Goal: Use online tool/utility: Utilize a website feature to perform a specific function

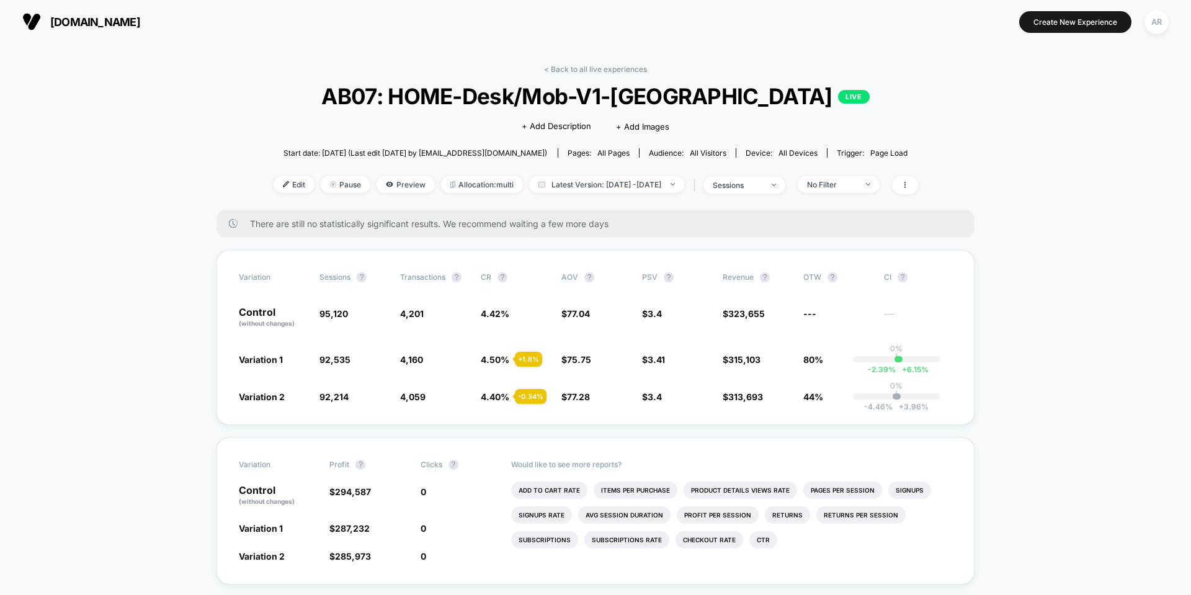
click at [1135, 37] on section "Create New Experience AR" at bounding box center [983, 21] width 378 height 31
click at [1152, 22] on div "AR" at bounding box center [1156, 22] width 24 height 24
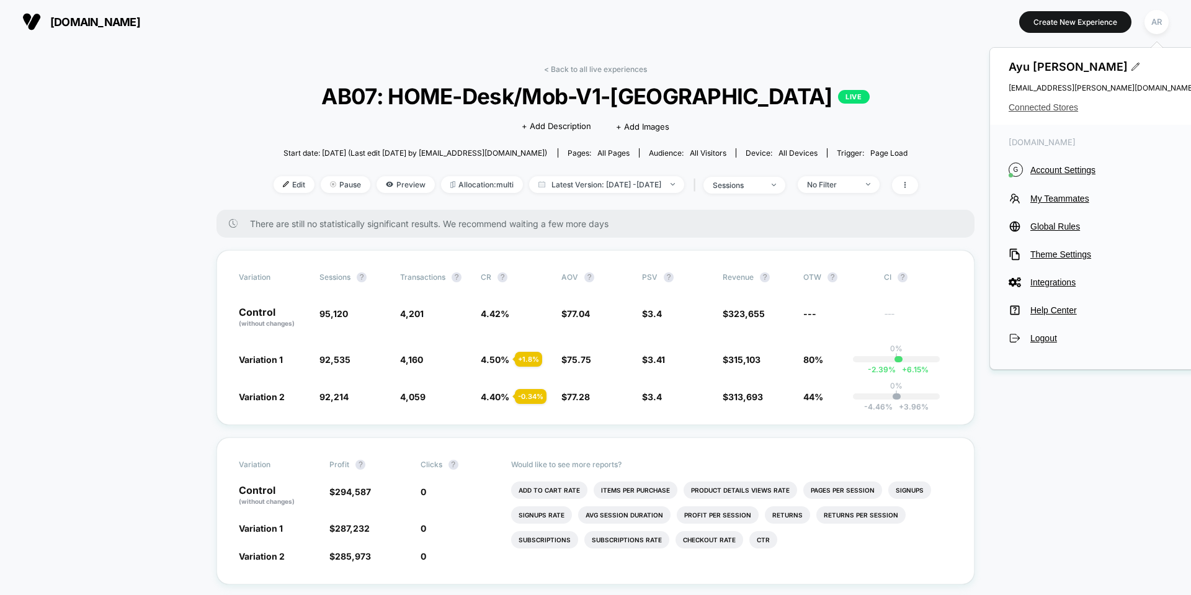
click at [1060, 106] on span "Connected Stores" at bounding box center [1101, 107] width 186 height 10
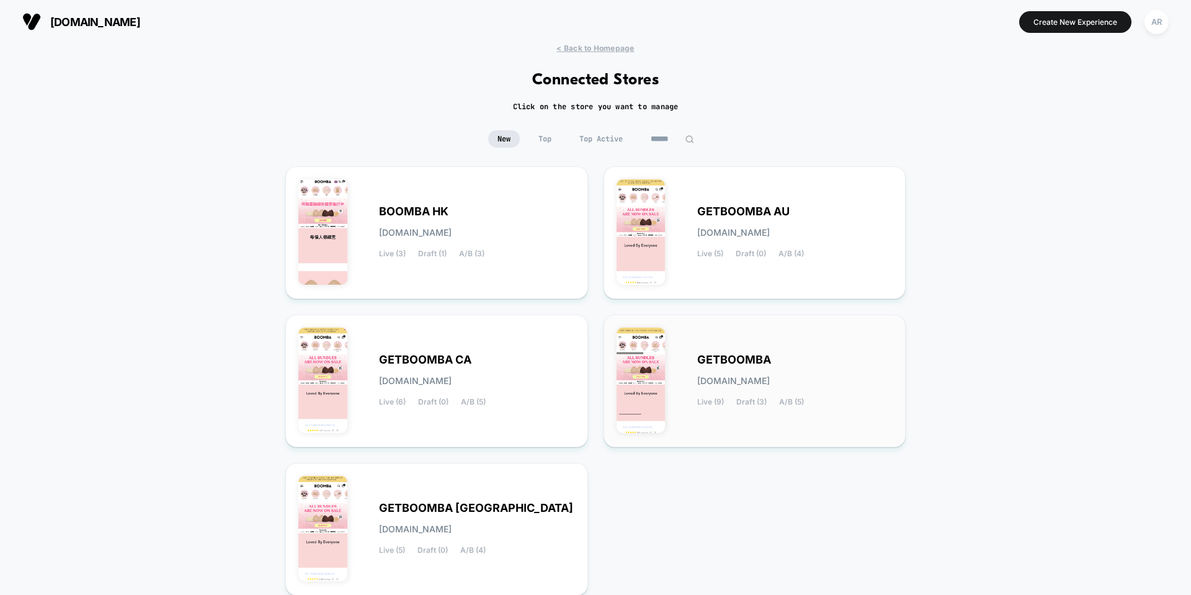
click at [699, 347] on div "GETBOOMBA [DOMAIN_NAME] Live (9) Draft (3) A/B (5)" at bounding box center [754, 380] width 277 height 107
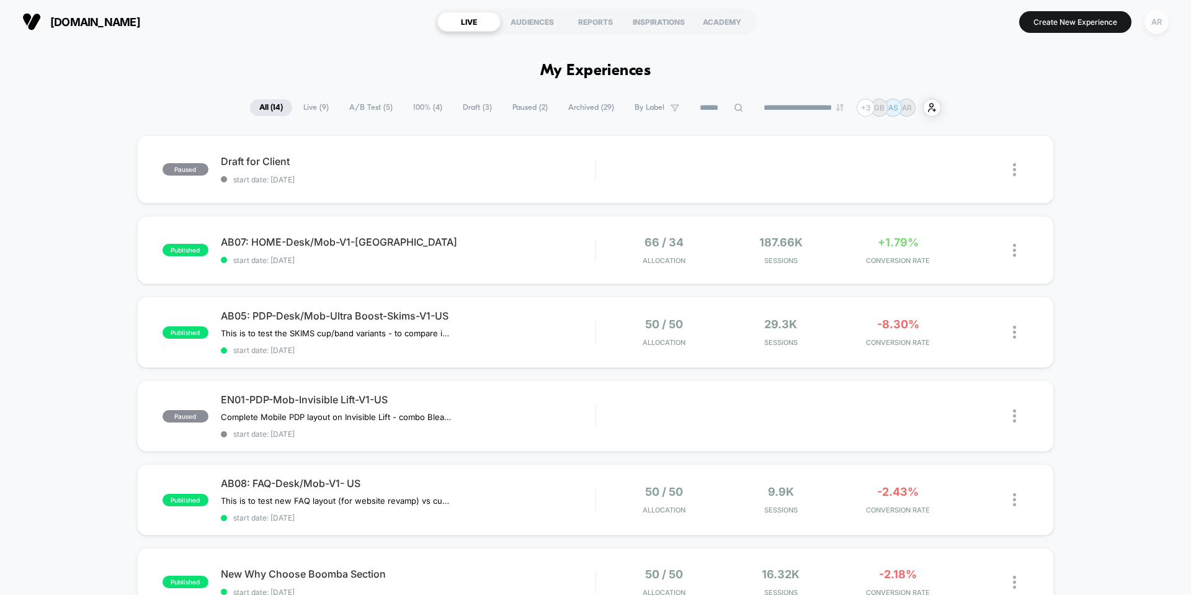
click at [1164, 29] on div "AR" at bounding box center [1156, 22] width 24 height 24
